Goal: Task Accomplishment & Management: Manage account settings

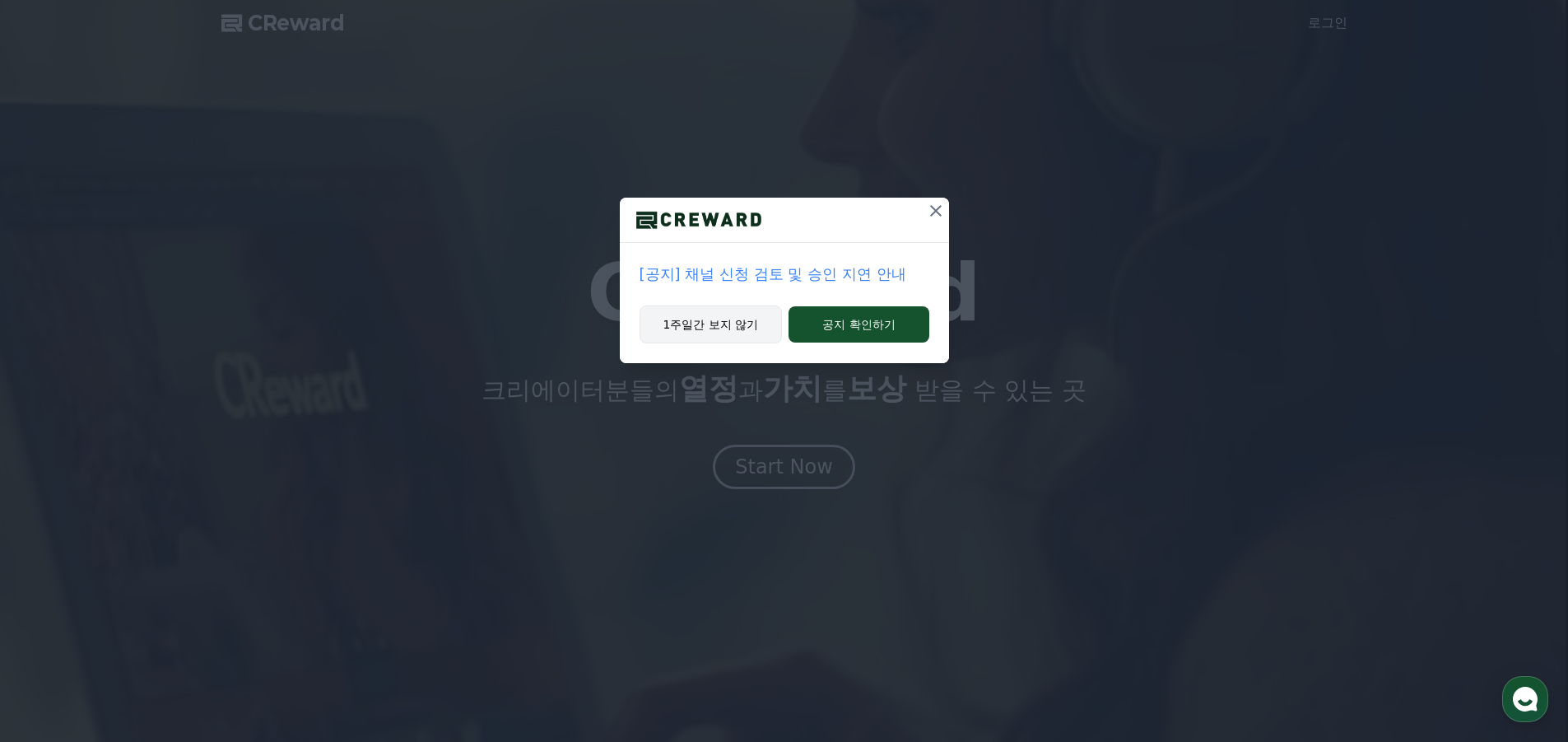
click at [718, 317] on button "1주일간 보지 않기" at bounding box center [711, 324] width 143 height 38
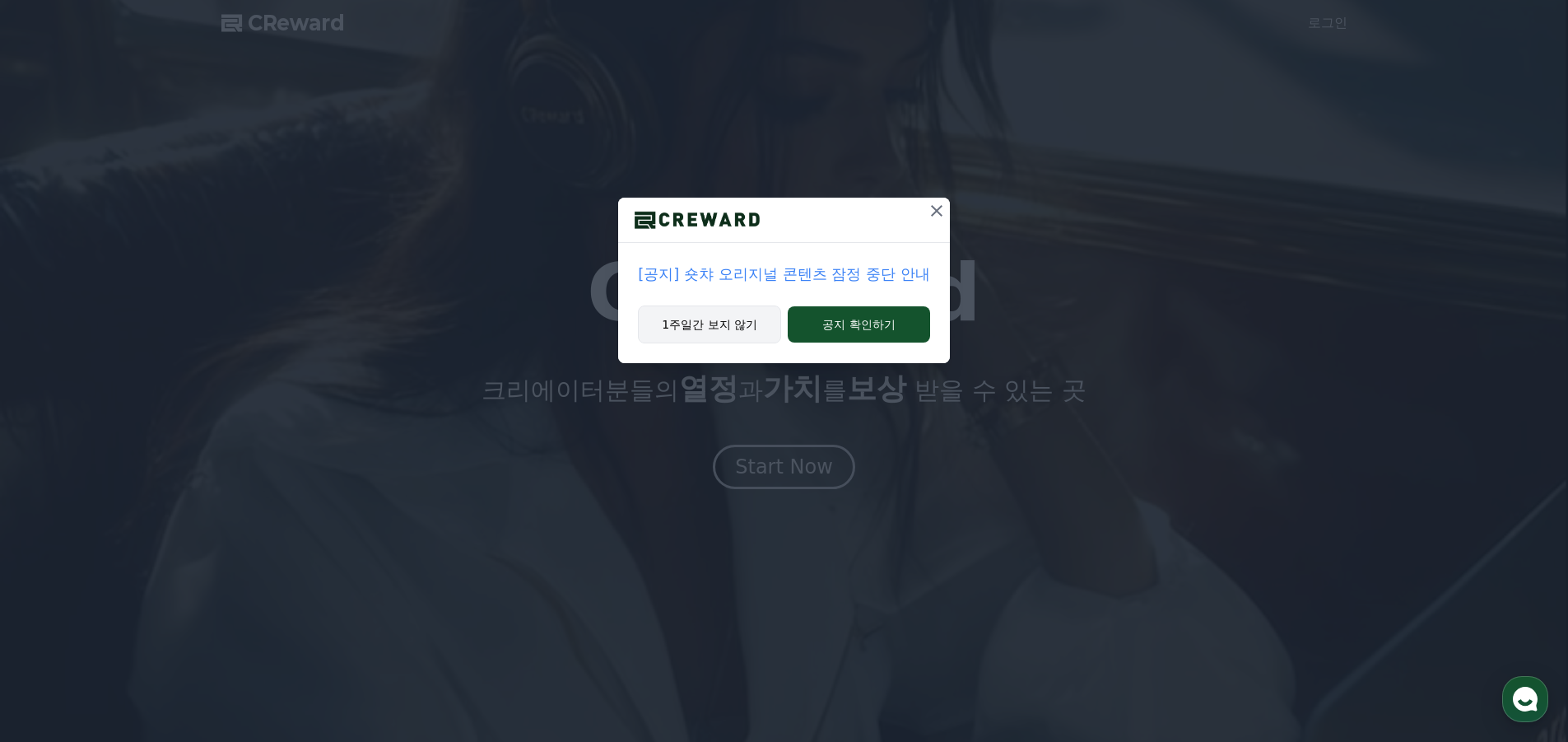
click at [732, 329] on button "1주일간 보지 않기" at bounding box center [710, 324] width 143 height 38
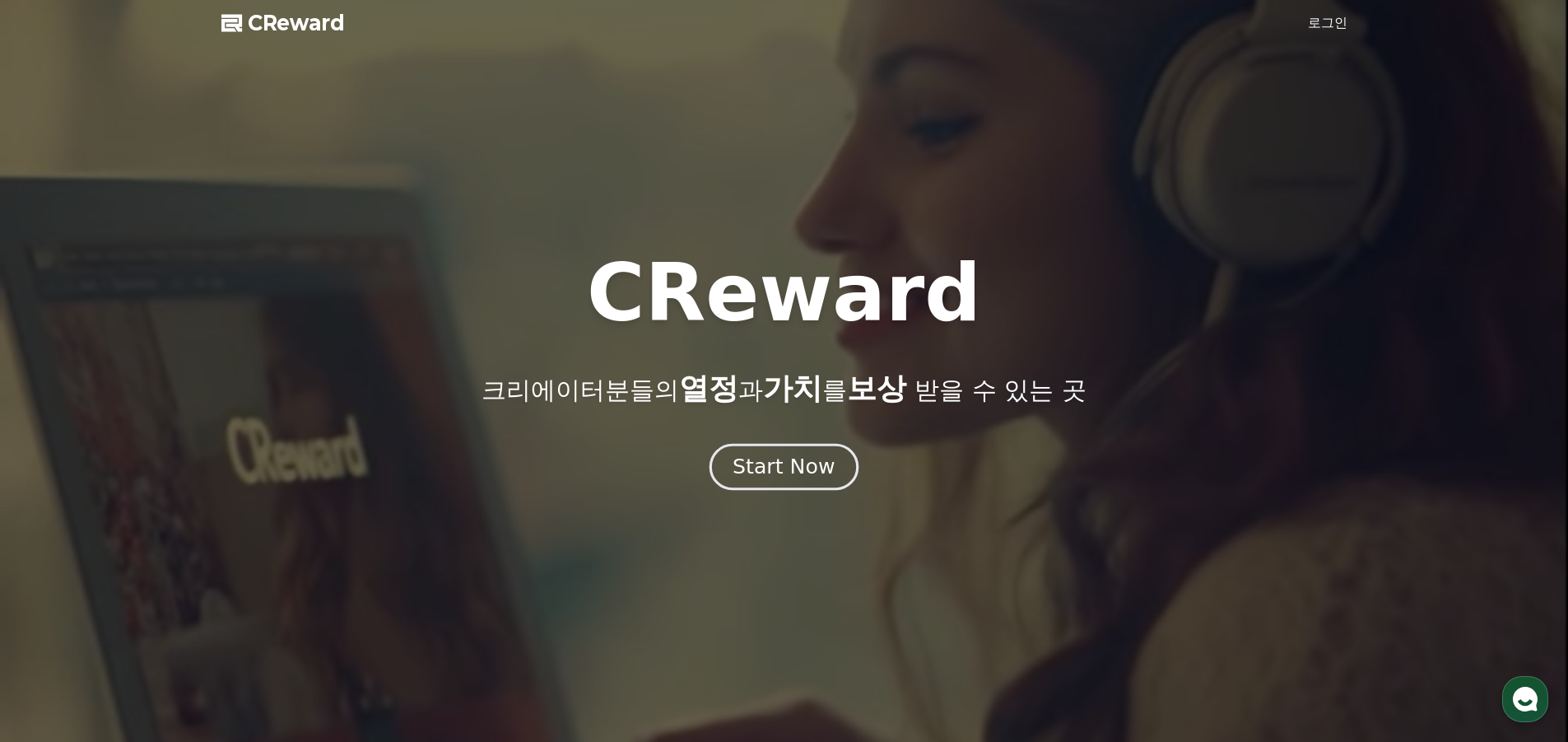
click at [791, 471] on div "Start Now" at bounding box center [784, 467] width 102 height 28
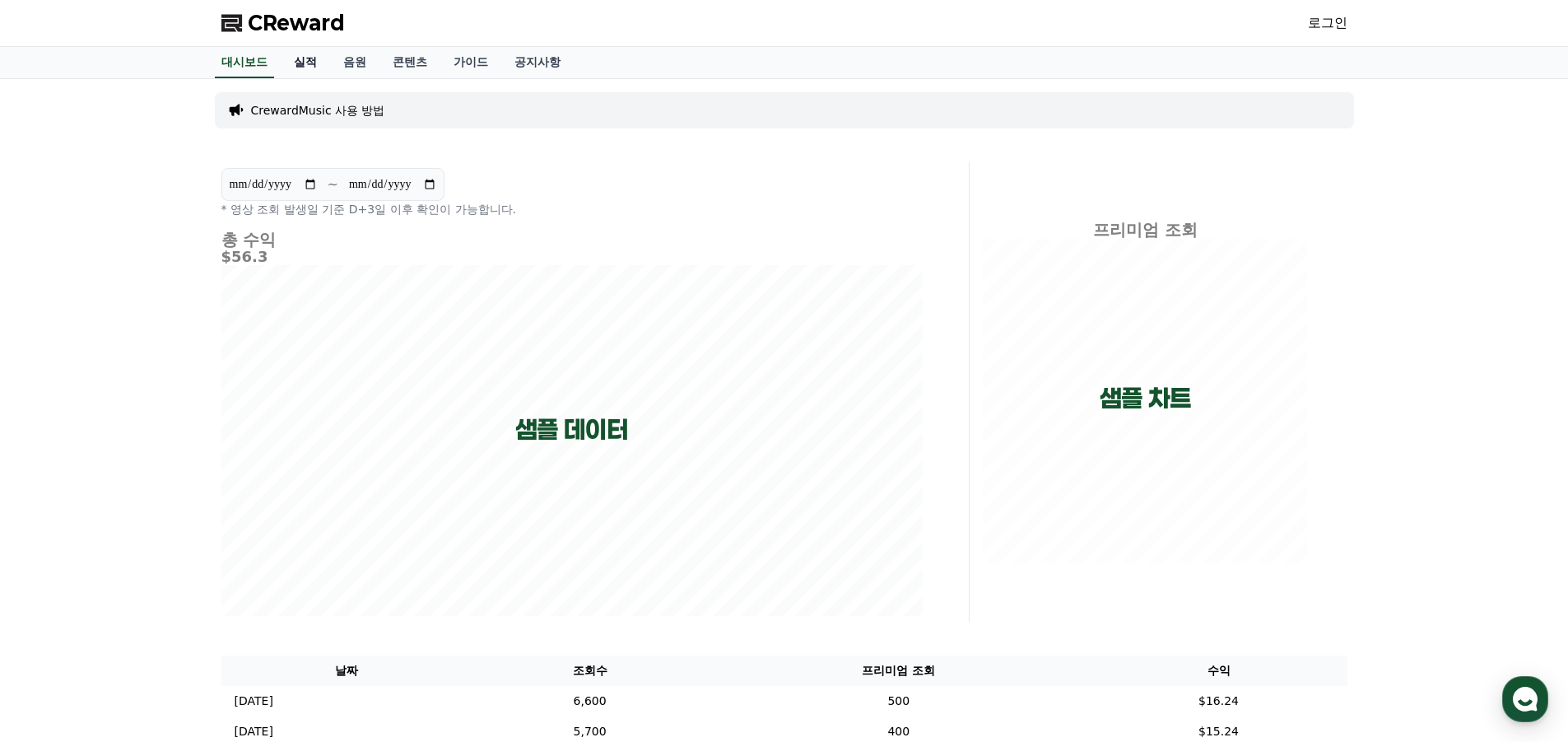
click at [306, 57] on link "실적" at bounding box center [305, 63] width 49 height 31
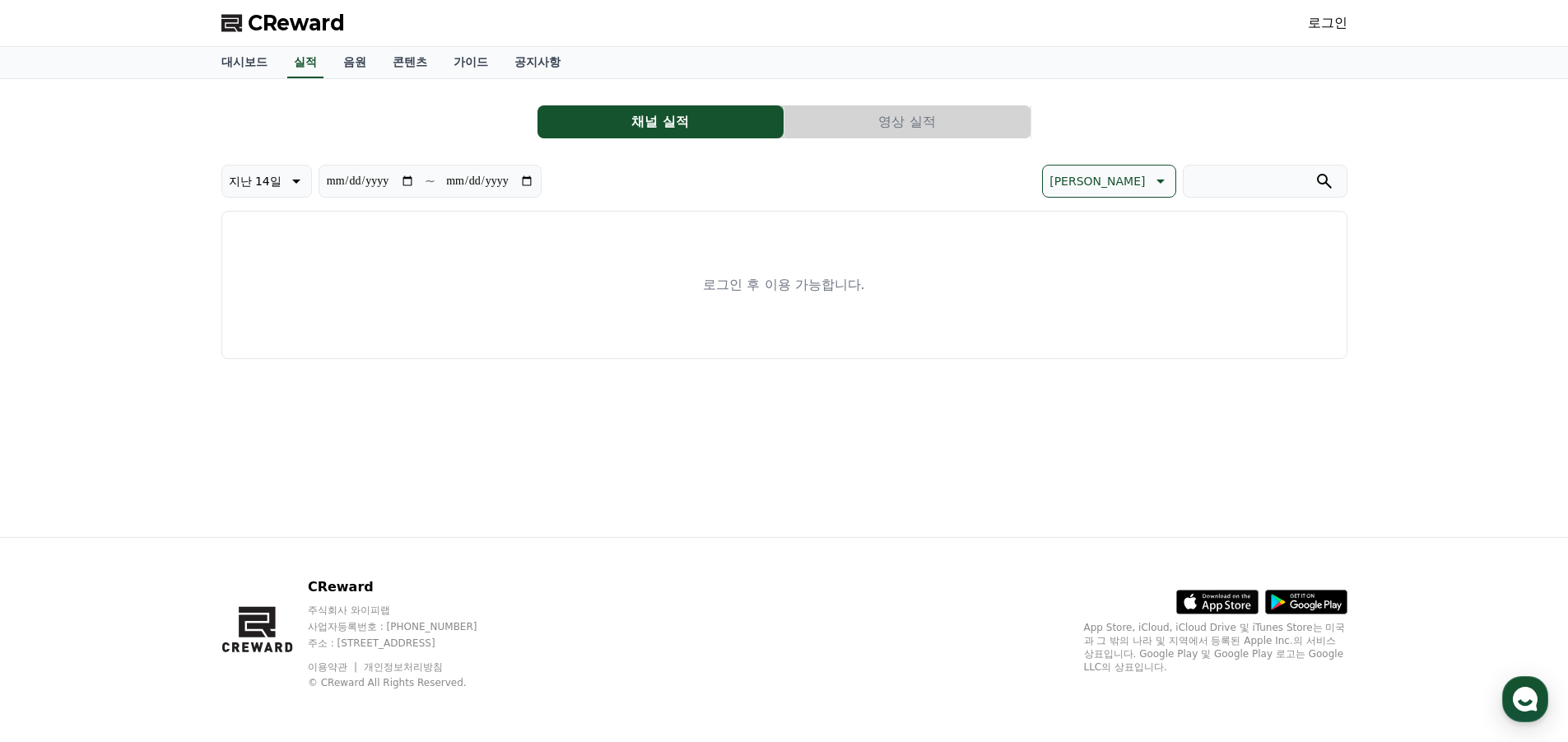
click at [666, 125] on button "채널 실적" at bounding box center [660, 122] width 246 height 33
click at [297, 181] on icon at bounding box center [296, 182] width 9 height 4
click at [262, 397] on button "지난 90일" at bounding box center [255, 395] width 66 height 37
type input "**********"
click at [1327, 19] on link "로그인" at bounding box center [1328, 23] width 40 height 19
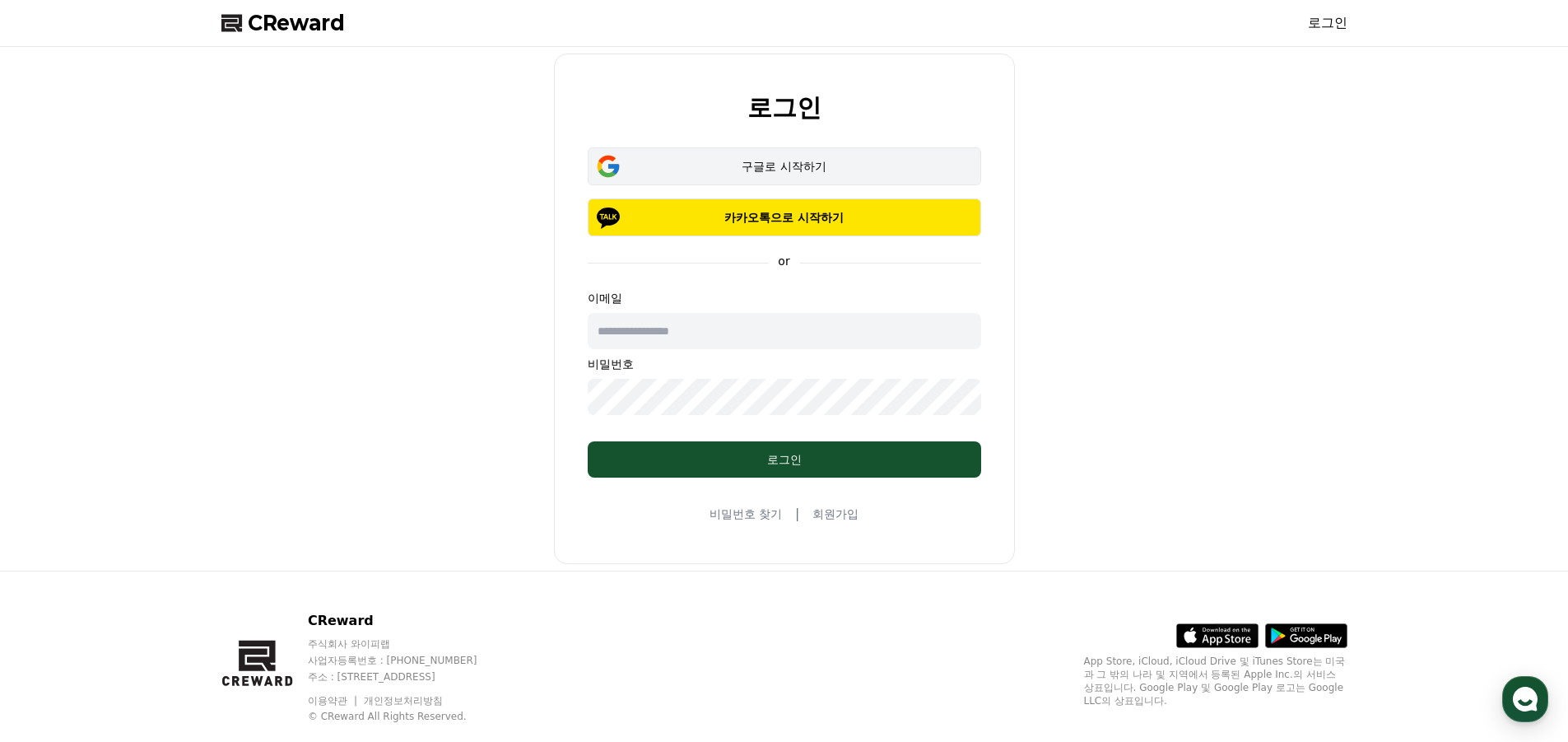
click at [779, 175] on button "구글로 시작하기" at bounding box center [784, 166] width 393 height 38
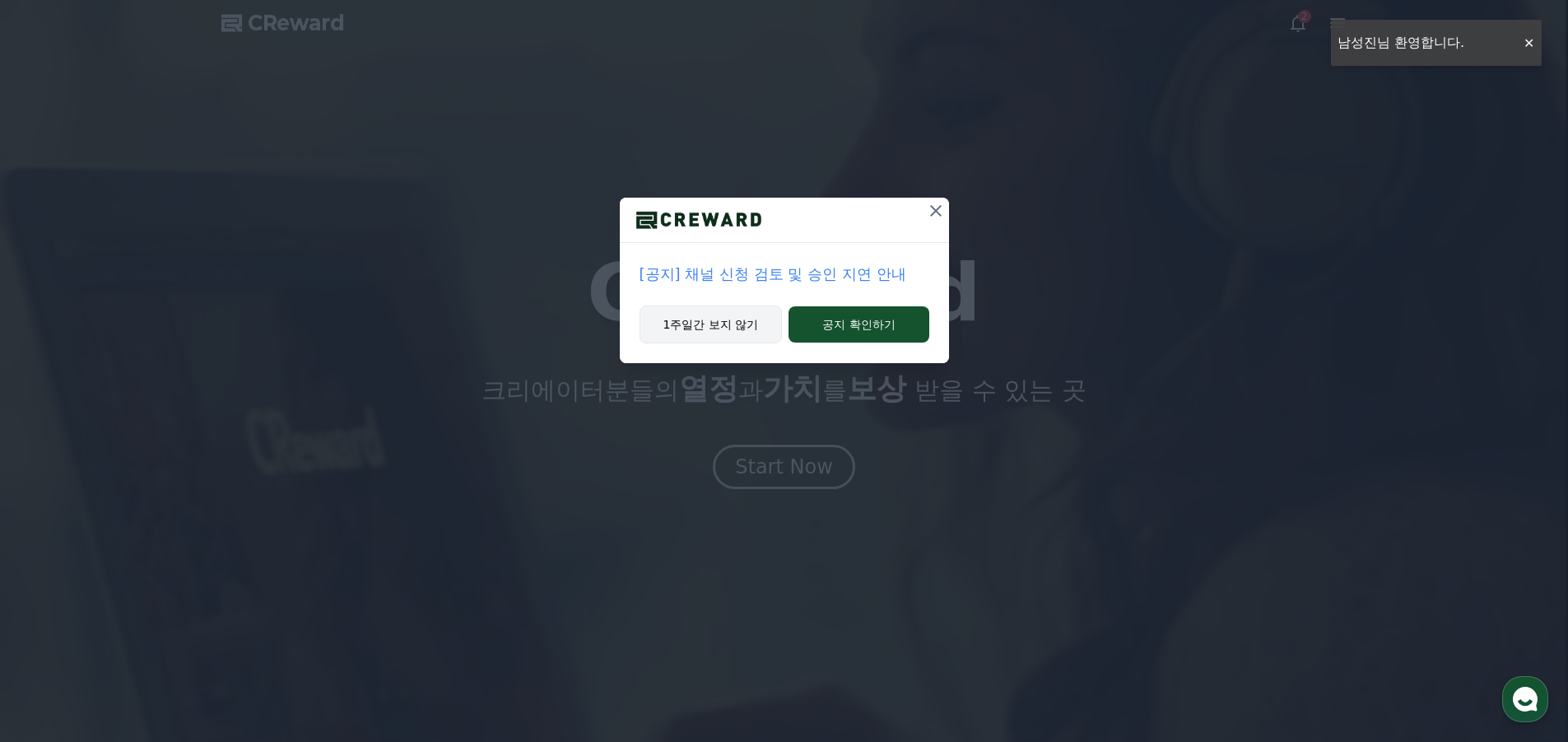
click at [738, 329] on button "1주일간 보지 않기" at bounding box center [711, 324] width 143 height 38
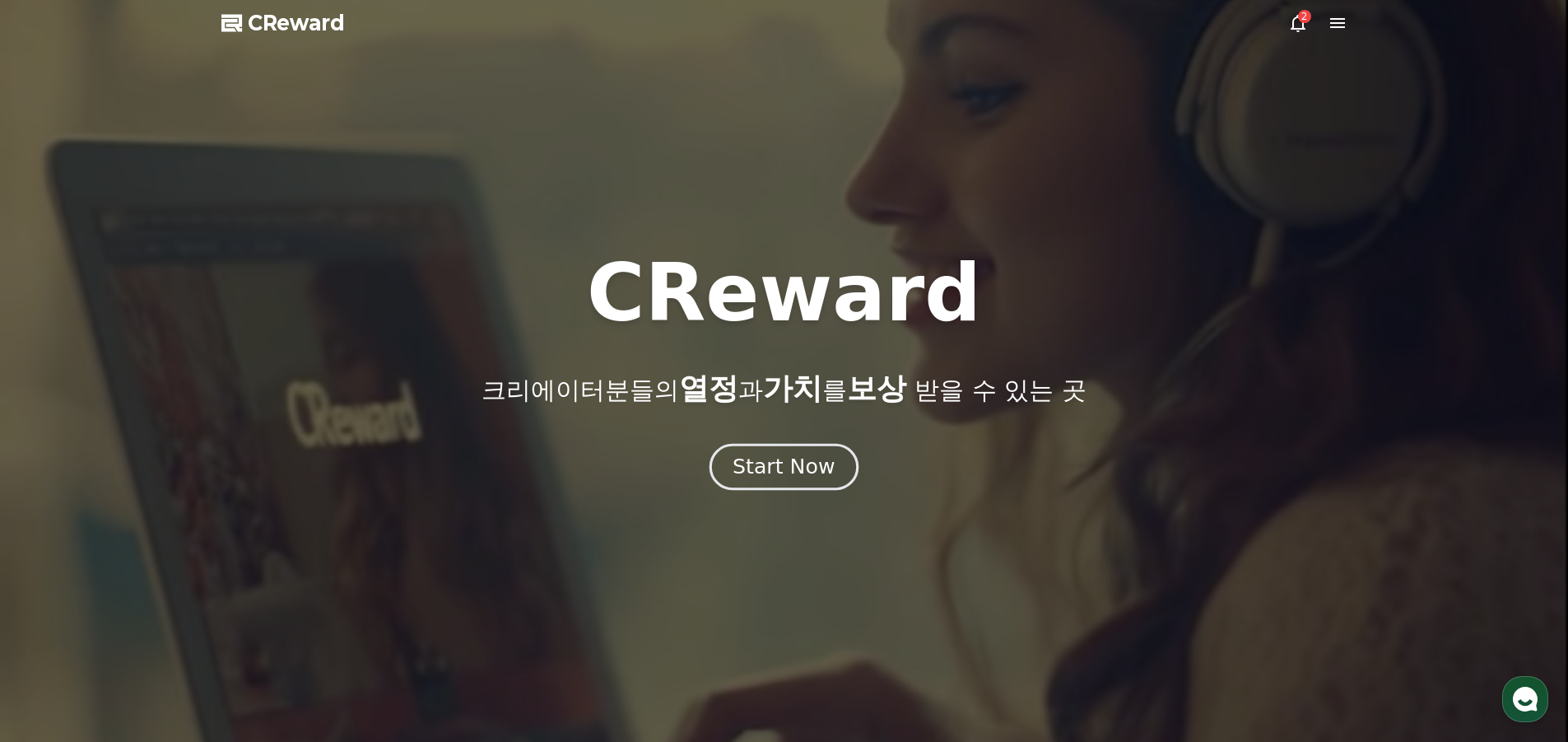
click at [799, 462] on div "Start Now" at bounding box center [784, 467] width 102 height 28
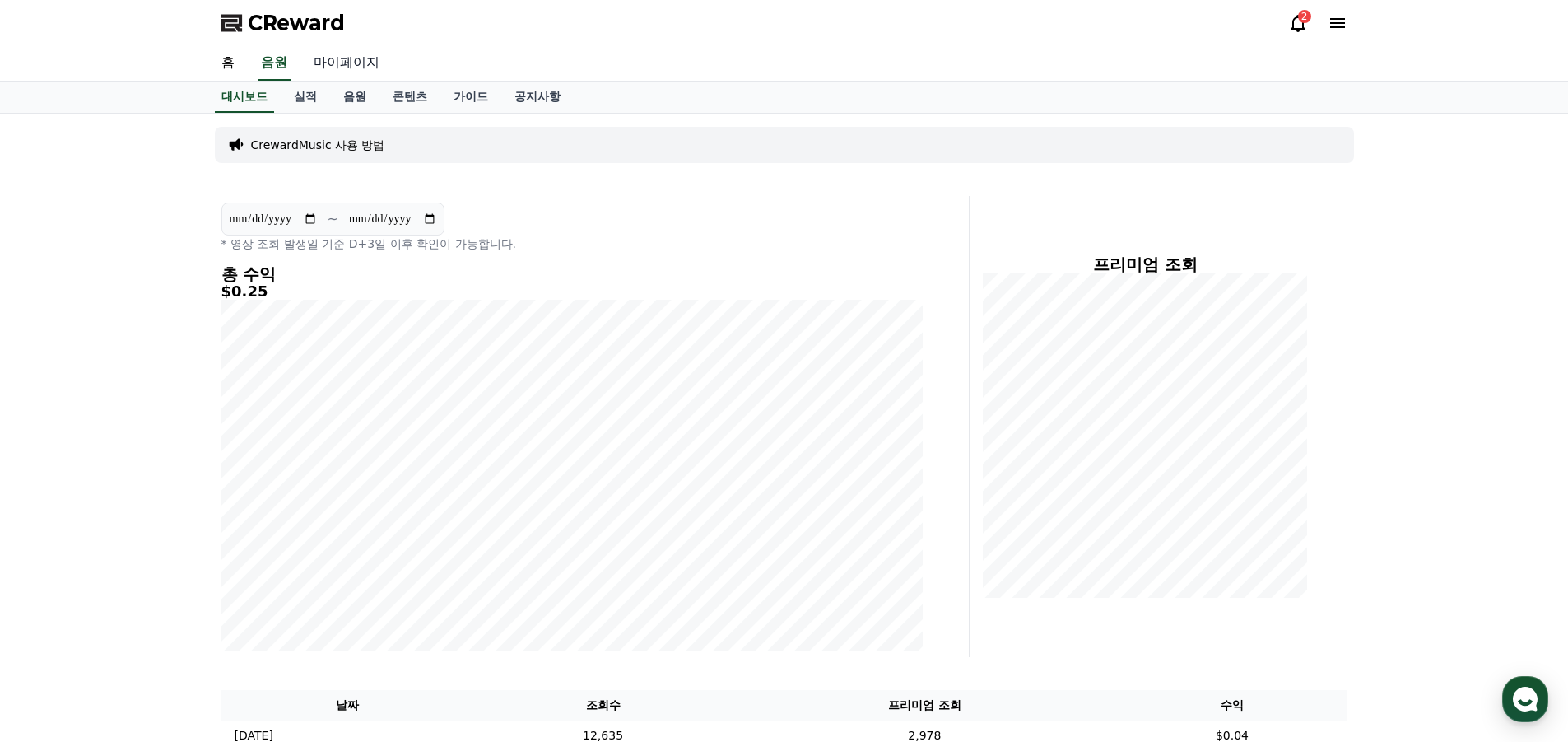
click at [339, 62] on link "마이페이지" at bounding box center [346, 64] width 92 height 35
select select "**********"
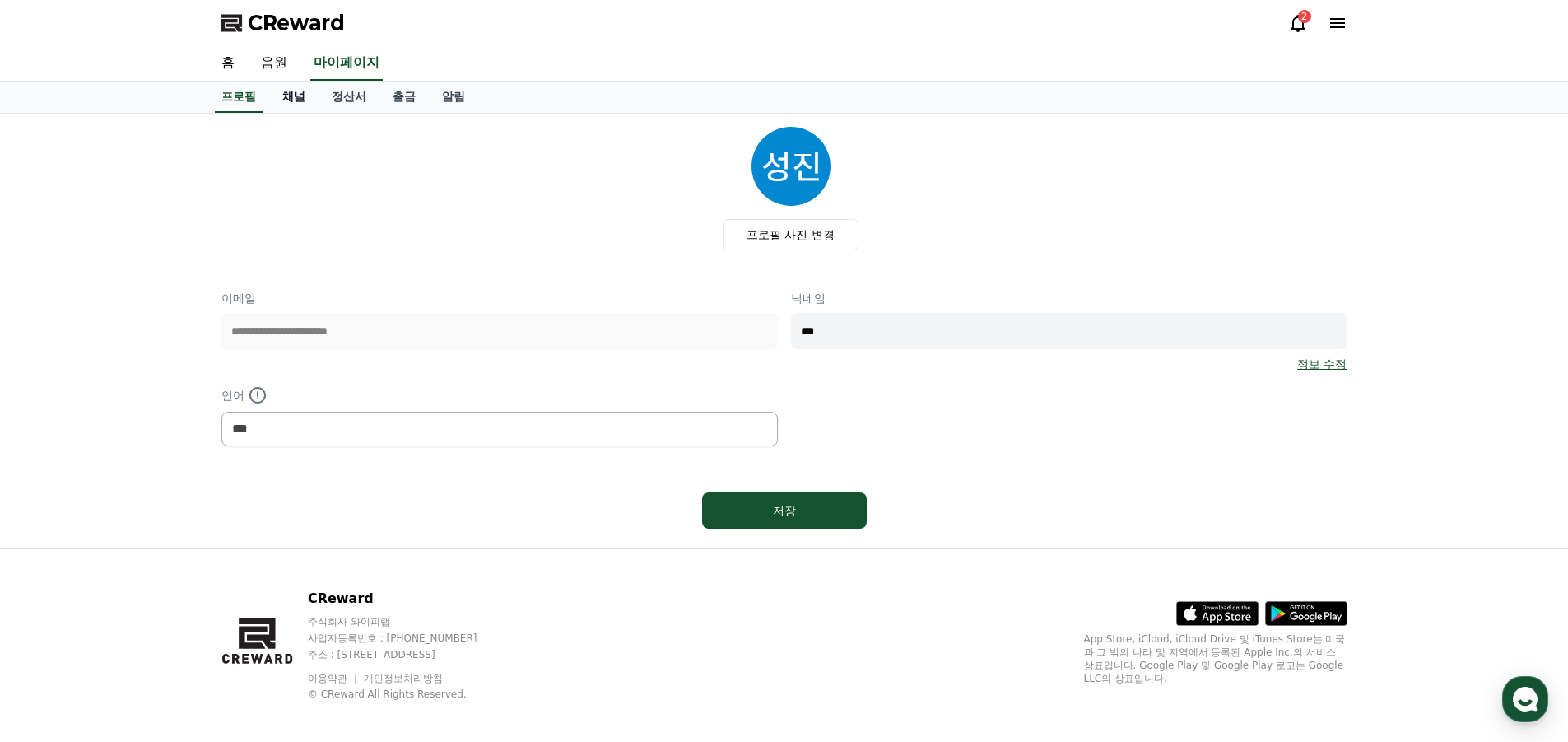
click at [288, 98] on link "채널" at bounding box center [294, 97] width 49 height 31
